Goal: Transaction & Acquisition: Purchase product/service

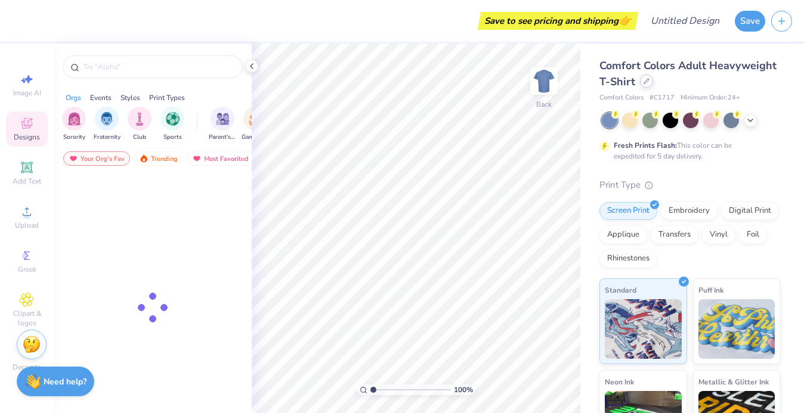
click at [646, 85] on div at bounding box center [646, 81] width 13 height 13
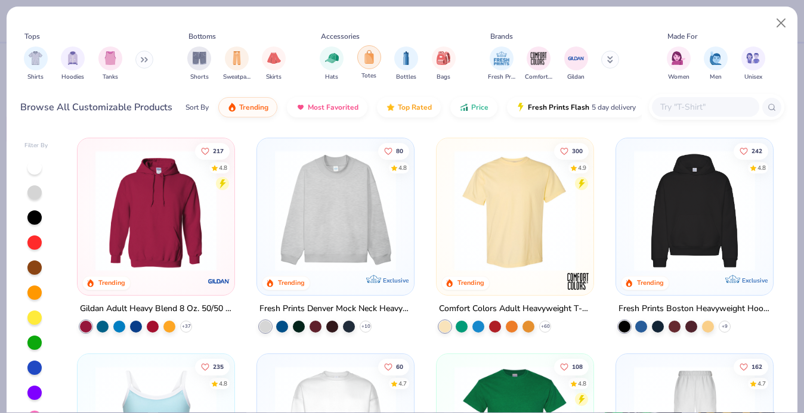
click at [369, 58] on img "filter for Totes" at bounding box center [369, 57] width 13 height 14
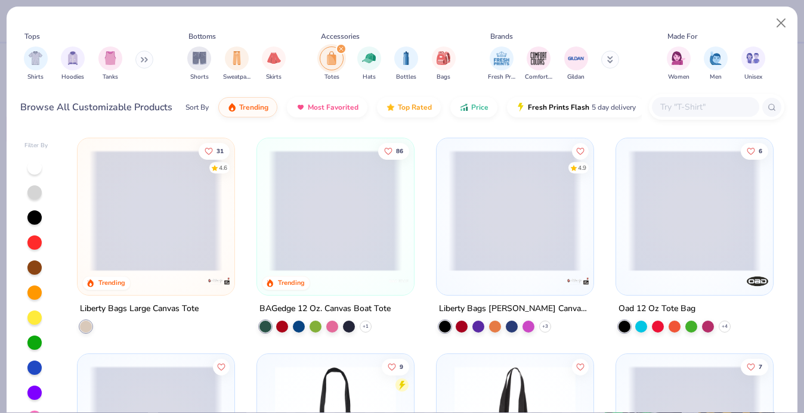
click at [269, 227] on span at bounding box center [202, 210] width 133 height 121
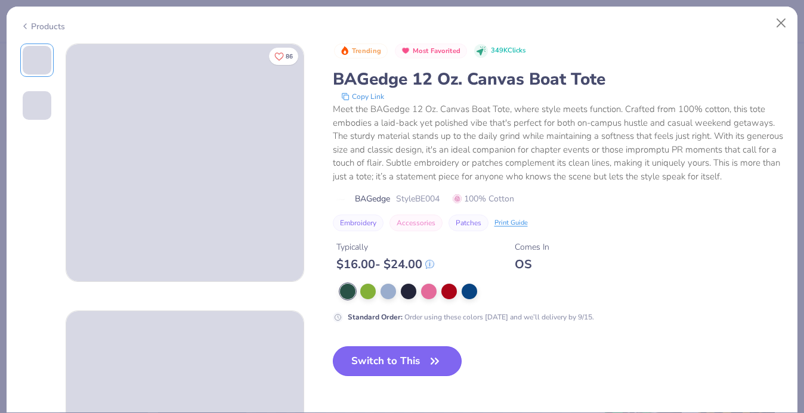
click at [402, 368] on button "Switch to This" at bounding box center [397, 362] width 129 height 30
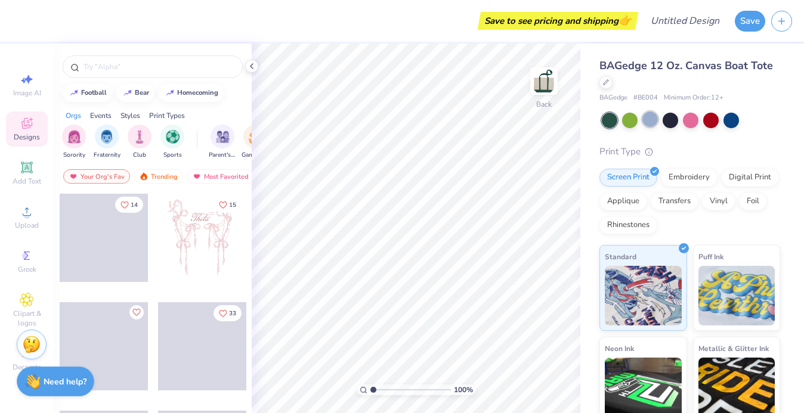
click at [649, 114] on div at bounding box center [651, 120] width 16 height 16
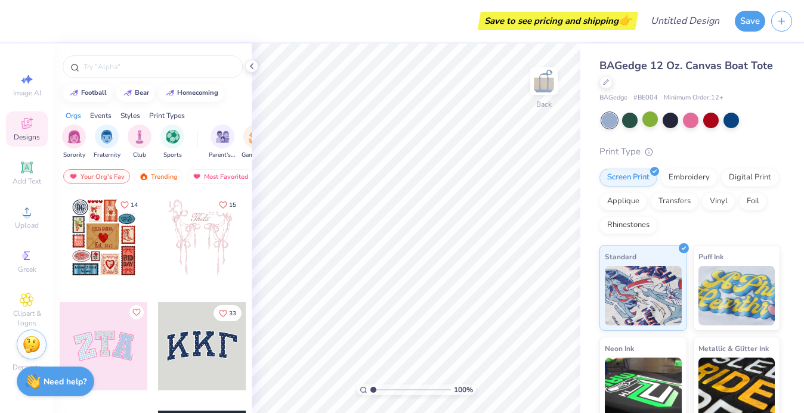
click at [740, 126] on div at bounding box center [691, 121] width 178 height 16
click at [733, 122] on div at bounding box center [732, 120] width 16 height 16
click at [246, 69] on div at bounding box center [251, 66] width 13 height 13
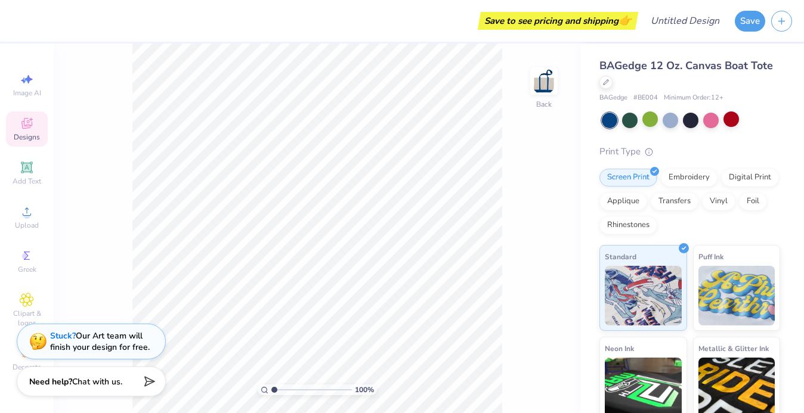
click at [624, 78] on div "BAGedge 12 Oz. Canvas Boat Tote" at bounding box center [690, 74] width 181 height 32
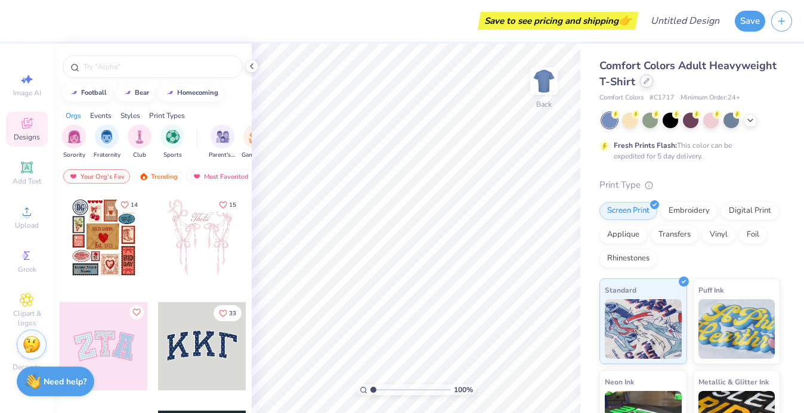
click at [650, 82] on div at bounding box center [646, 81] width 13 height 13
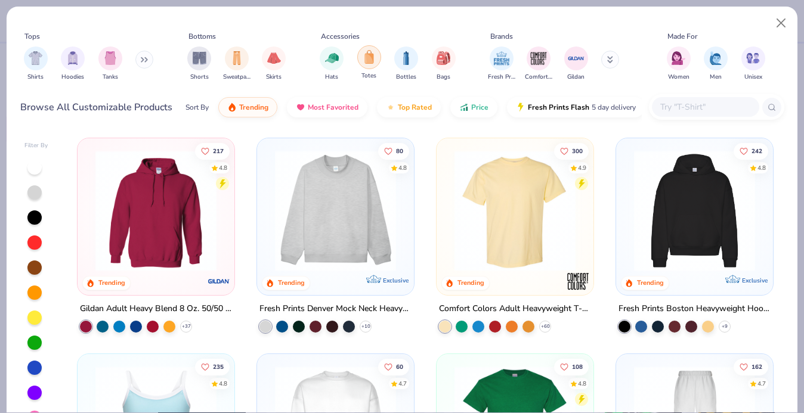
click at [364, 57] on img "filter for Totes" at bounding box center [369, 57] width 13 height 14
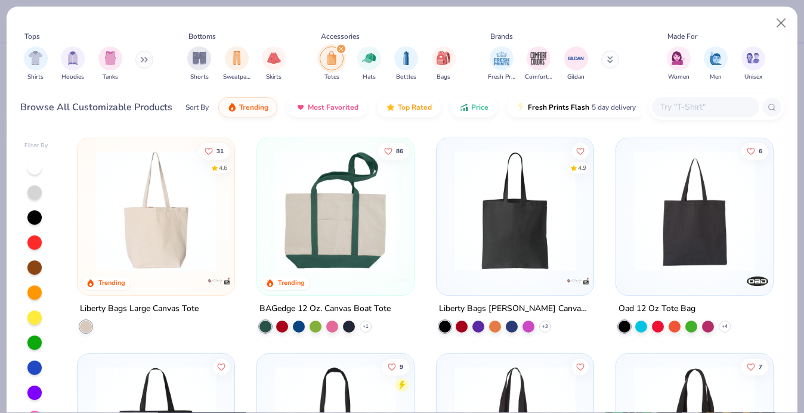
click at [331, 221] on img at bounding box center [335, 210] width 133 height 121
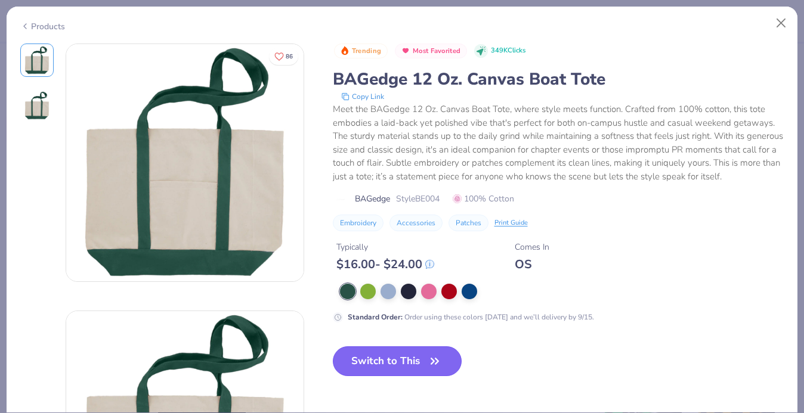
click at [400, 358] on button "Switch to This" at bounding box center [397, 362] width 129 height 30
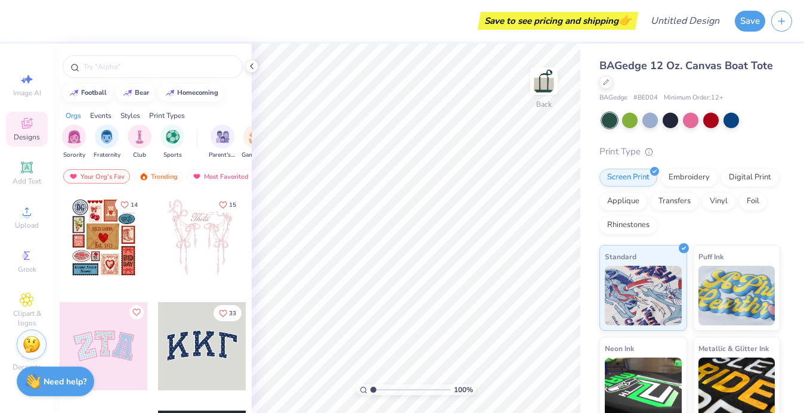
click at [679, 65] on span "BAGedge 12 Oz. Canvas Boat Tote" at bounding box center [687, 65] width 174 height 14
click at [252, 64] on polyline at bounding box center [252, 66] width 2 height 5
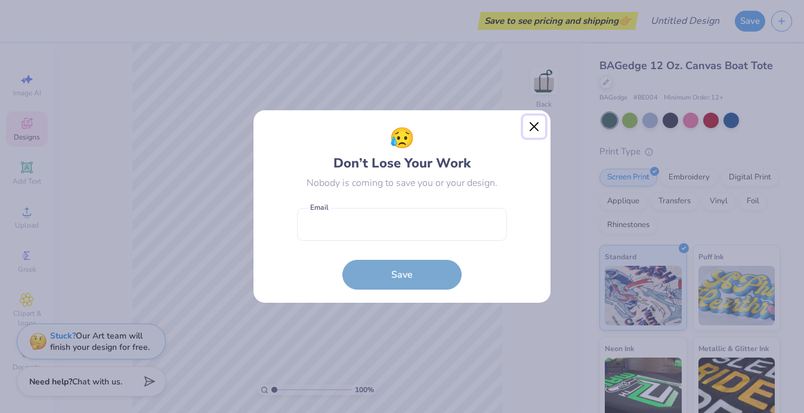
click at [533, 121] on button "Close" at bounding box center [534, 127] width 23 height 23
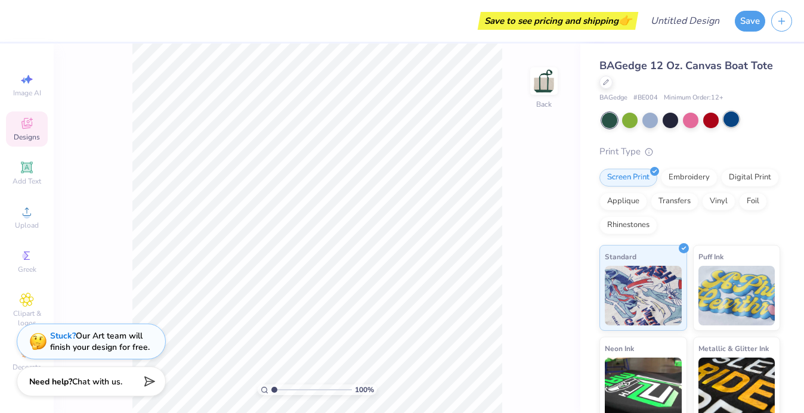
click at [727, 125] on div at bounding box center [732, 120] width 16 height 16
click at [679, 116] on div at bounding box center [691, 121] width 178 height 16
click at [672, 116] on div at bounding box center [671, 120] width 16 height 16
click at [734, 121] on div at bounding box center [732, 120] width 16 height 16
click at [664, 122] on div at bounding box center [671, 120] width 16 height 16
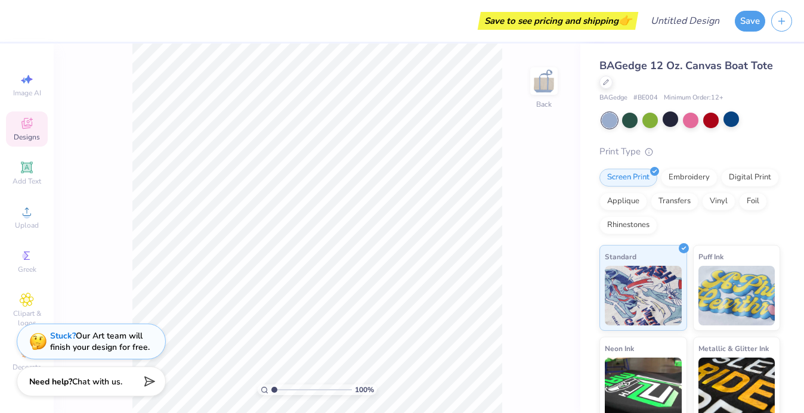
click at [607, 120] on div at bounding box center [610, 121] width 16 height 16
click at [146, 340] on div "Stuck? Our Art team will finish your design for free." at bounding box center [100, 340] width 100 height 23
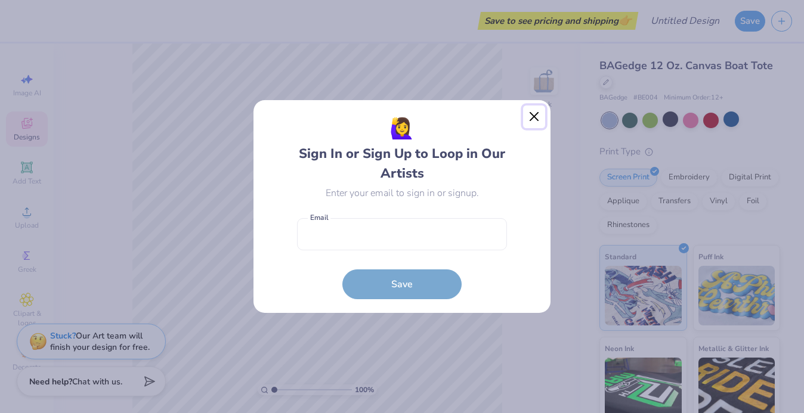
click at [537, 112] on button "Close" at bounding box center [534, 117] width 23 height 23
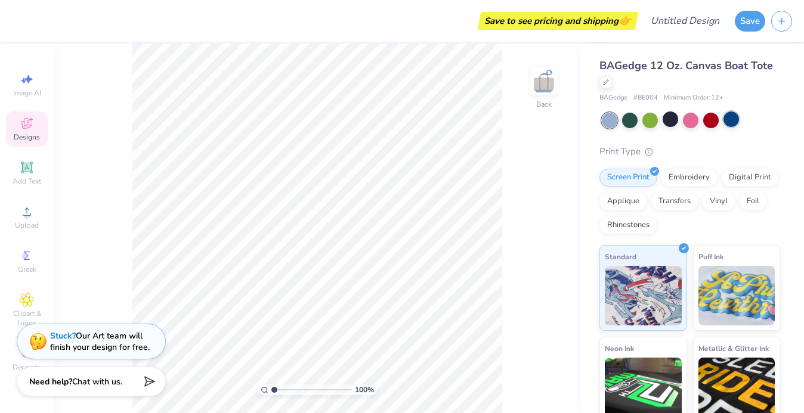
click at [724, 119] on div at bounding box center [732, 120] width 16 height 16
click at [621, 76] on div "BAGedge 12 Oz. Canvas Boat Tote" at bounding box center [690, 74] width 181 height 32
click at [622, 60] on span "BAGedge 12 Oz. Canvas Boat Tote" at bounding box center [687, 65] width 174 height 14
click at [605, 82] on icon at bounding box center [606, 81] width 6 height 6
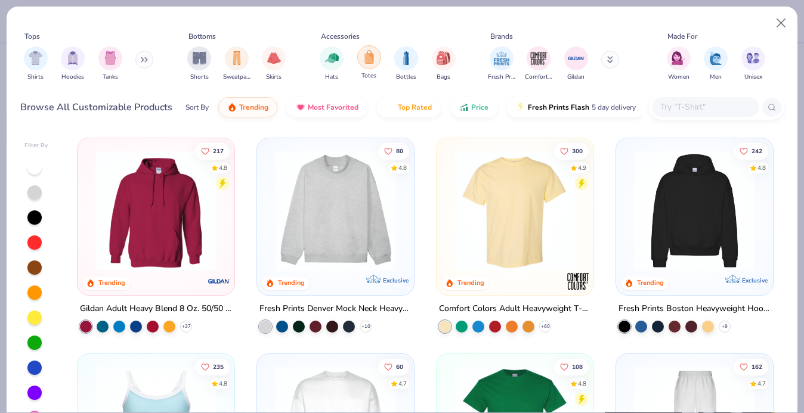
click at [373, 51] on img "filter for Totes" at bounding box center [369, 57] width 13 height 14
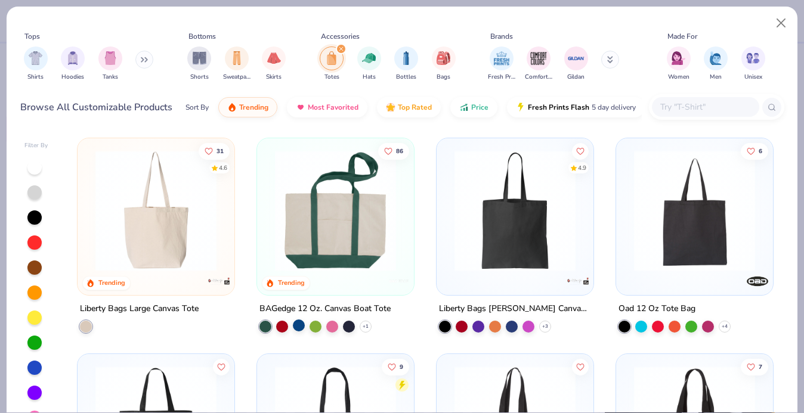
click at [298, 323] on div at bounding box center [299, 326] width 12 height 12
click at [300, 323] on div at bounding box center [299, 326] width 12 height 12
click at [298, 328] on div at bounding box center [299, 326] width 12 height 12
click at [297, 323] on div at bounding box center [299, 326] width 12 height 12
click at [297, 323] on div at bounding box center [299, 327] width 12 height 12
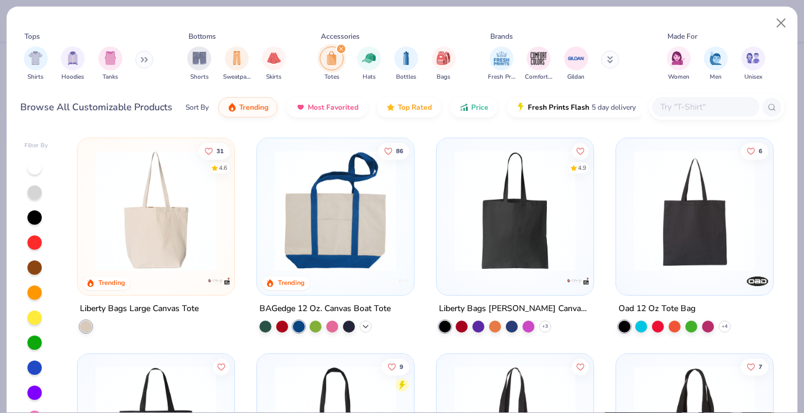
click at [369, 325] on icon at bounding box center [366, 327] width 10 height 10
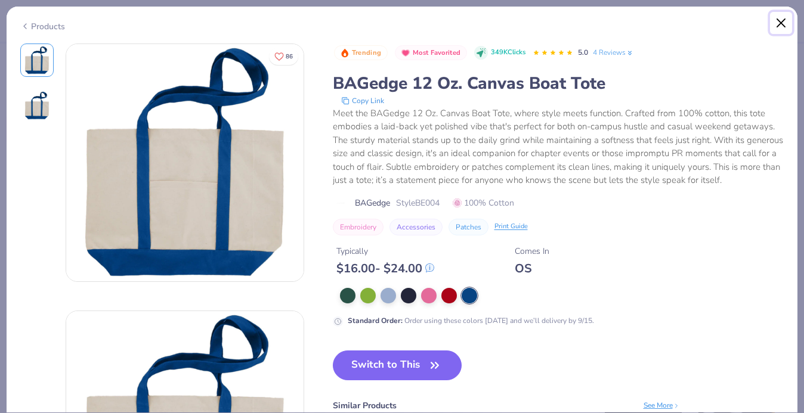
click at [777, 20] on button "Close" at bounding box center [781, 23] width 23 height 23
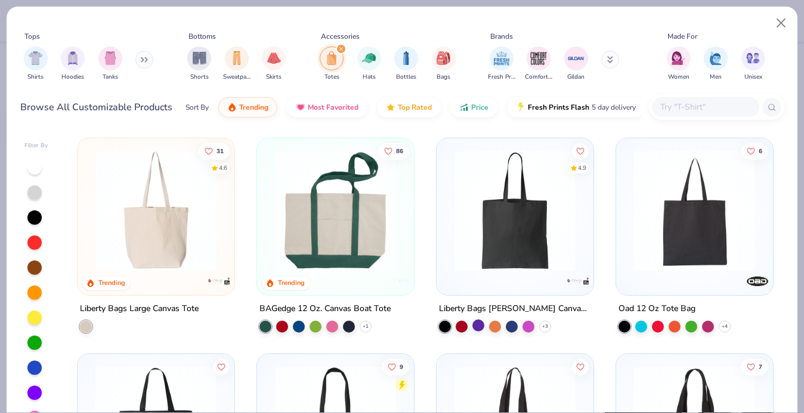
click at [484, 327] on div at bounding box center [479, 326] width 12 height 12
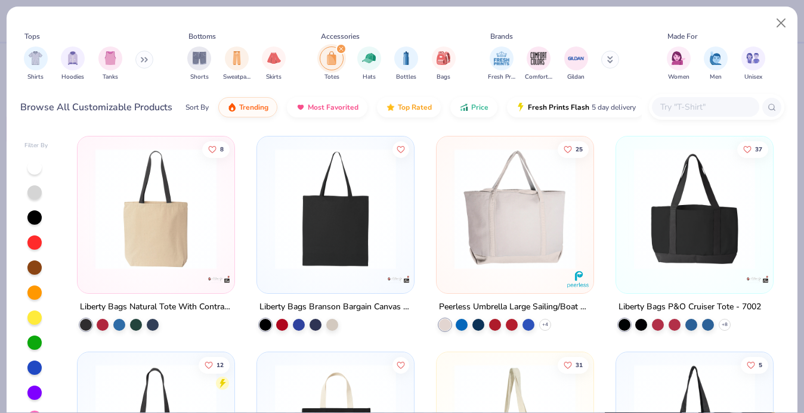
scroll to position [879, 0]
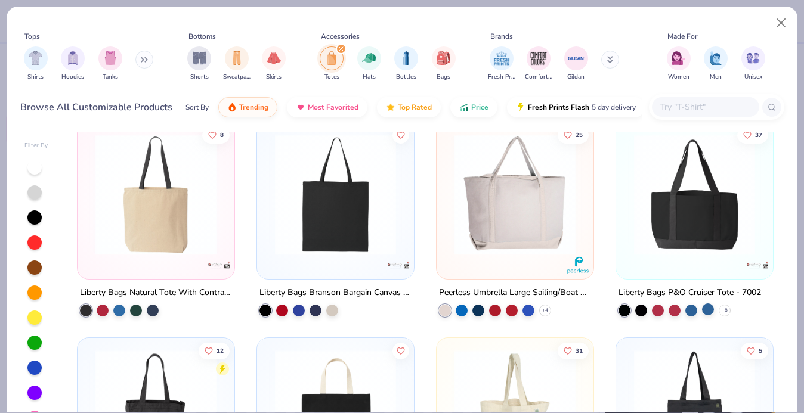
click at [709, 306] on div at bounding box center [708, 310] width 12 height 12
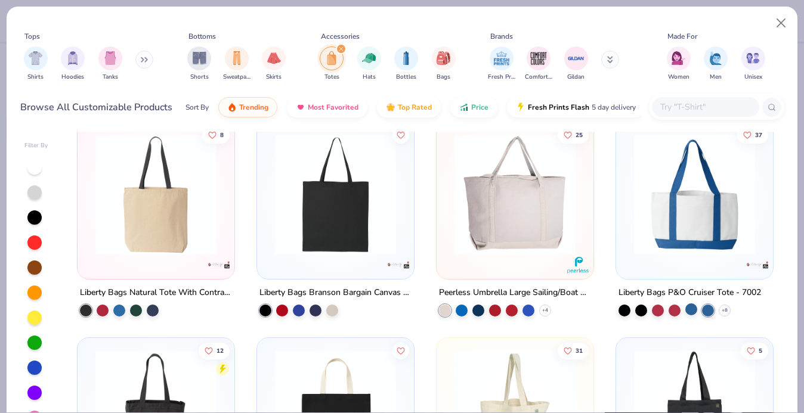
click at [689, 310] on div at bounding box center [692, 310] width 12 height 12
click at [711, 307] on div at bounding box center [708, 310] width 12 height 12
click at [727, 307] on icon at bounding box center [725, 311] width 10 height 10
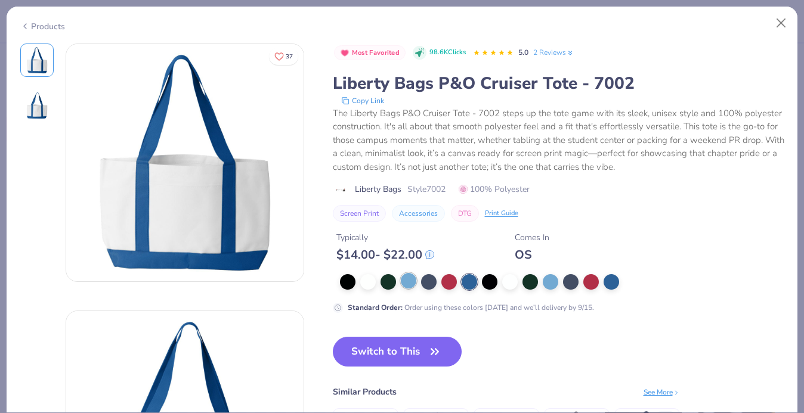
click at [401, 280] on div at bounding box center [409, 281] width 16 height 16
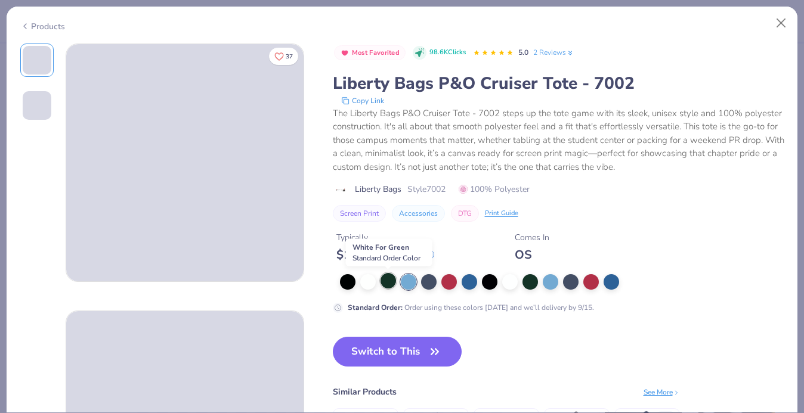
click at [385, 280] on div at bounding box center [389, 281] width 16 height 16
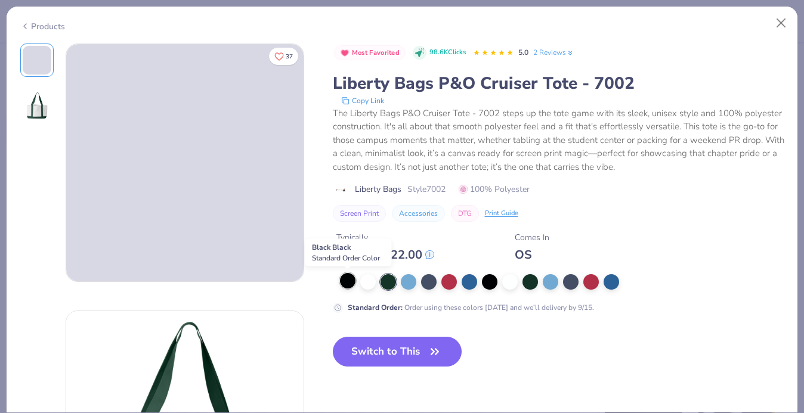
click at [343, 280] on div at bounding box center [348, 281] width 16 height 16
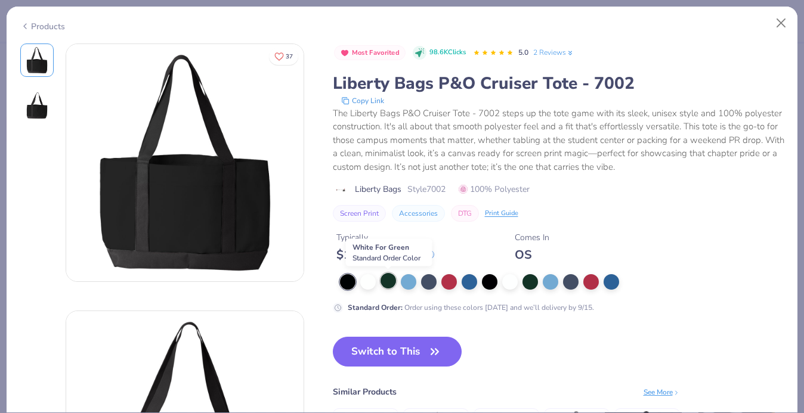
click at [392, 283] on div at bounding box center [389, 281] width 16 height 16
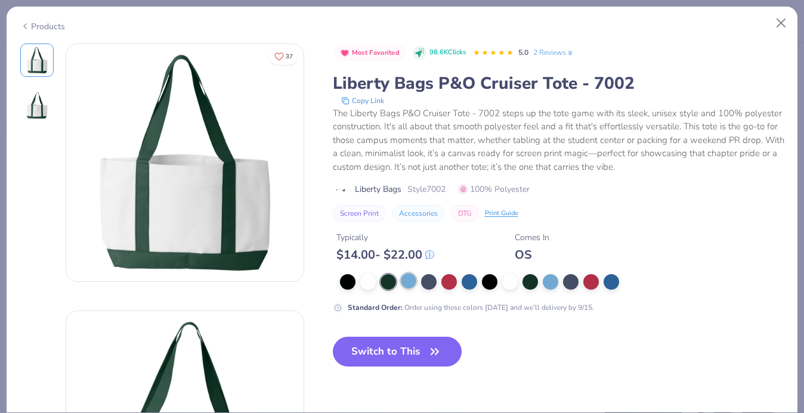
click at [411, 284] on div at bounding box center [409, 281] width 16 height 16
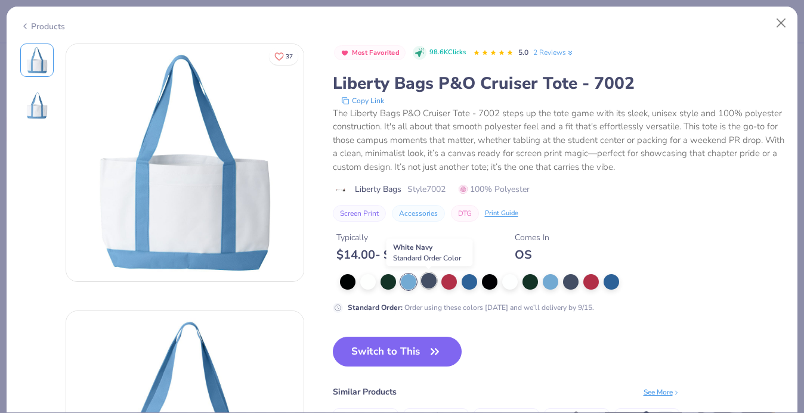
click at [431, 285] on div at bounding box center [429, 281] width 16 height 16
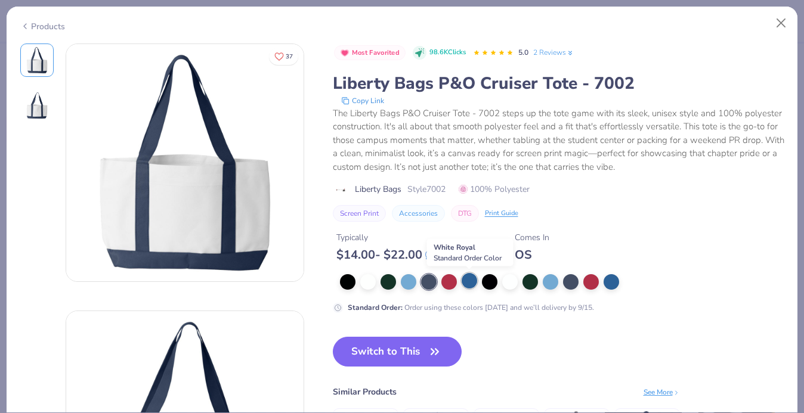
click at [465, 282] on div at bounding box center [470, 281] width 16 height 16
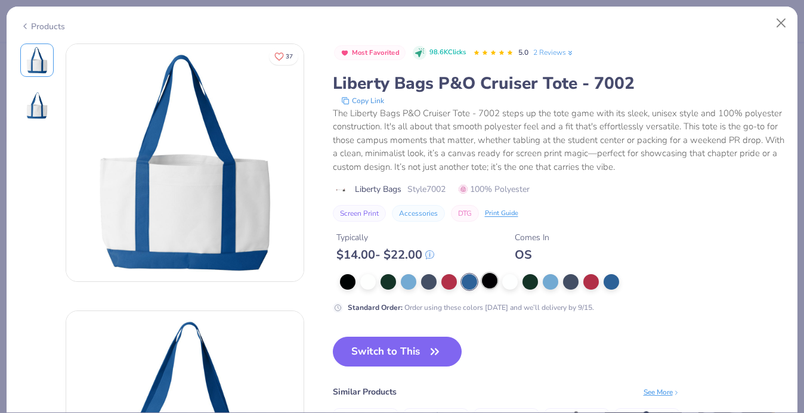
click at [490, 284] on div at bounding box center [490, 281] width 16 height 16
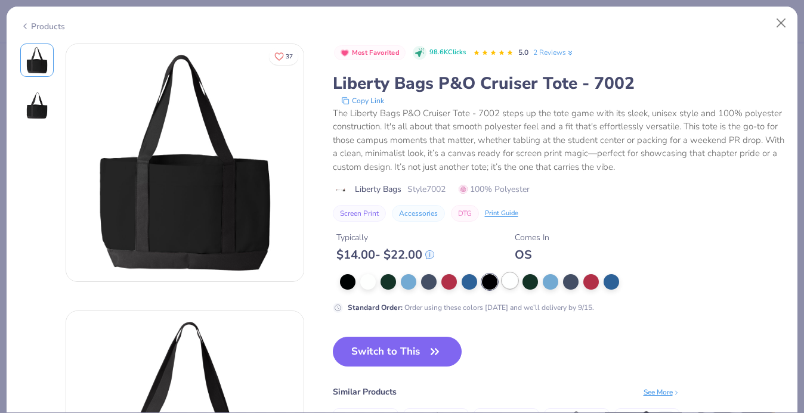
click at [510, 286] on div at bounding box center [510, 281] width 16 height 16
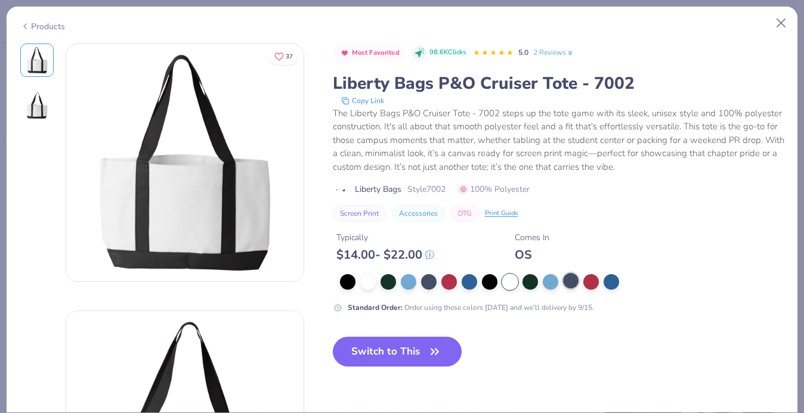
click at [575, 283] on div at bounding box center [571, 281] width 16 height 16
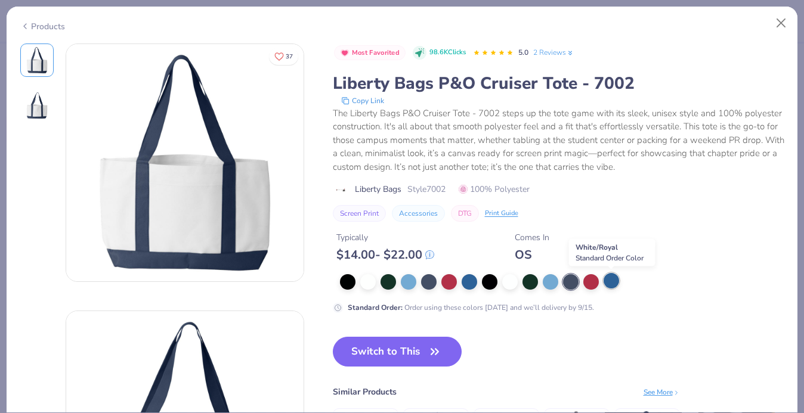
click at [611, 283] on div at bounding box center [612, 281] width 16 height 16
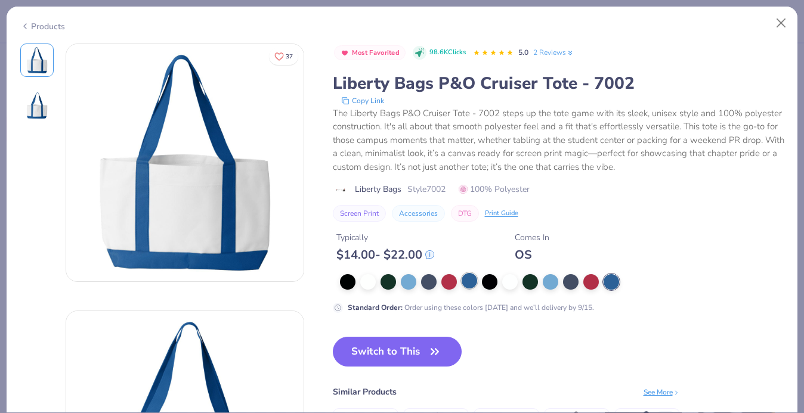
click at [471, 282] on div at bounding box center [470, 281] width 16 height 16
click at [610, 285] on div at bounding box center [612, 281] width 16 height 16
click at [780, 23] on button "Close" at bounding box center [781, 23] width 23 height 23
